Goal: Task Accomplishment & Management: Manage account settings

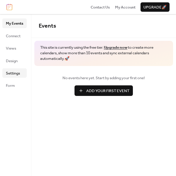
click at [17, 73] on span "Settings" at bounding box center [13, 73] width 14 height 6
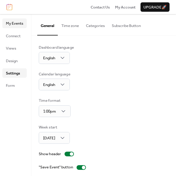
click at [17, 24] on span "My Events" at bounding box center [14, 24] width 17 height 6
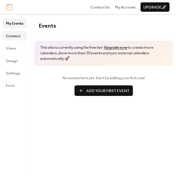
click at [16, 39] on span "Connect" at bounding box center [13, 36] width 15 height 6
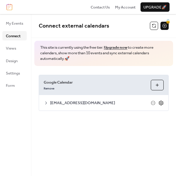
click at [161, 104] on icon at bounding box center [160, 102] width 5 height 5
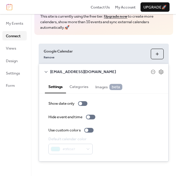
scroll to position [34, 0]
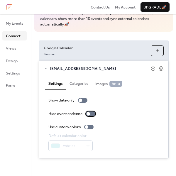
click at [93, 114] on div at bounding box center [90, 113] width 9 height 5
click at [93, 114] on div at bounding box center [93, 114] width 4 height 4
